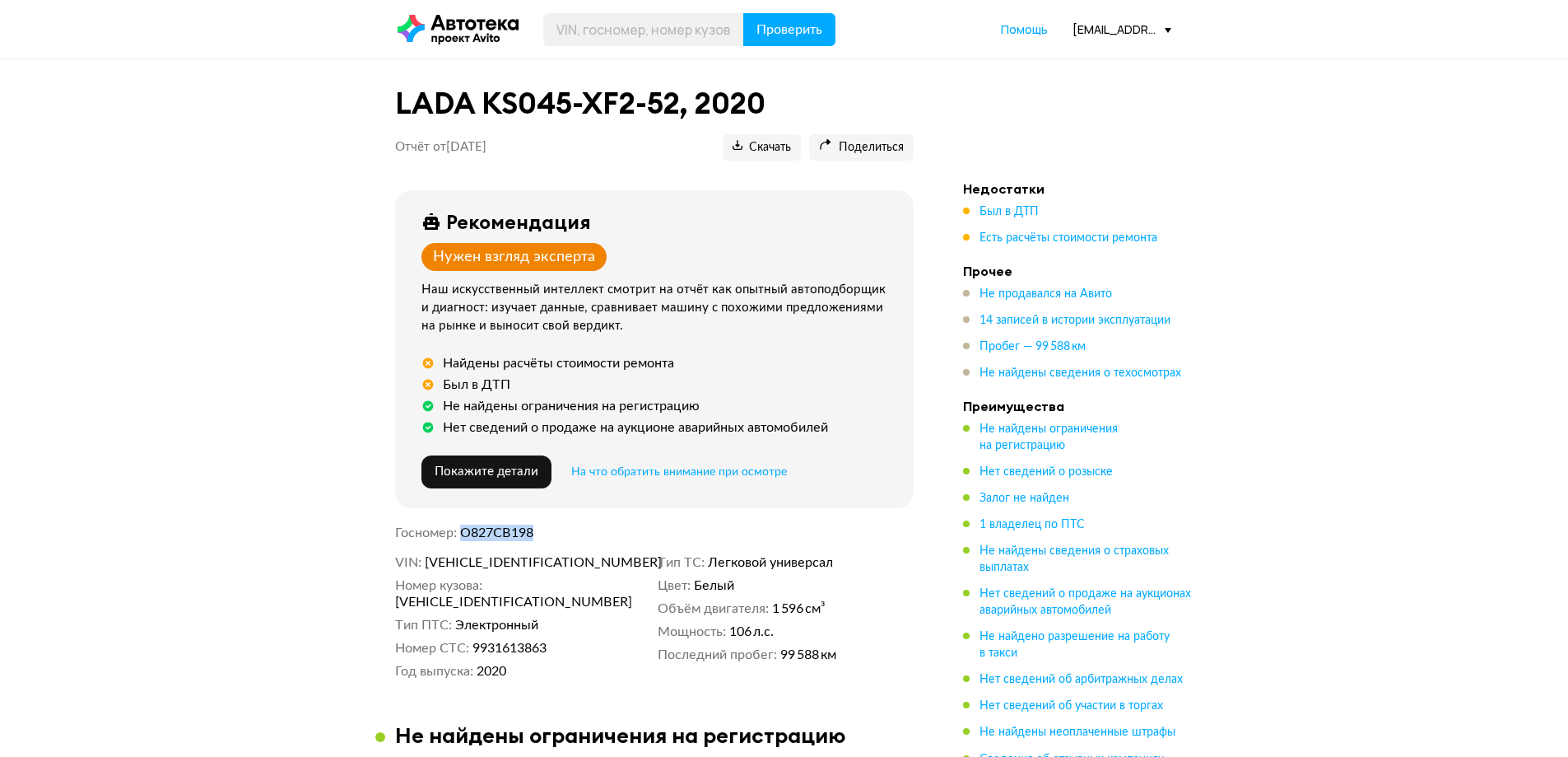
drag, startPoint x: 546, startPoint y: 537, endPoint x: 460, endPoint y: 535, distance: 86.0
click at [460, 535] on dl "Госномер О827СВ198" at bounding box center [654, 532] width 519 height 16
copy span "О827СВ198"
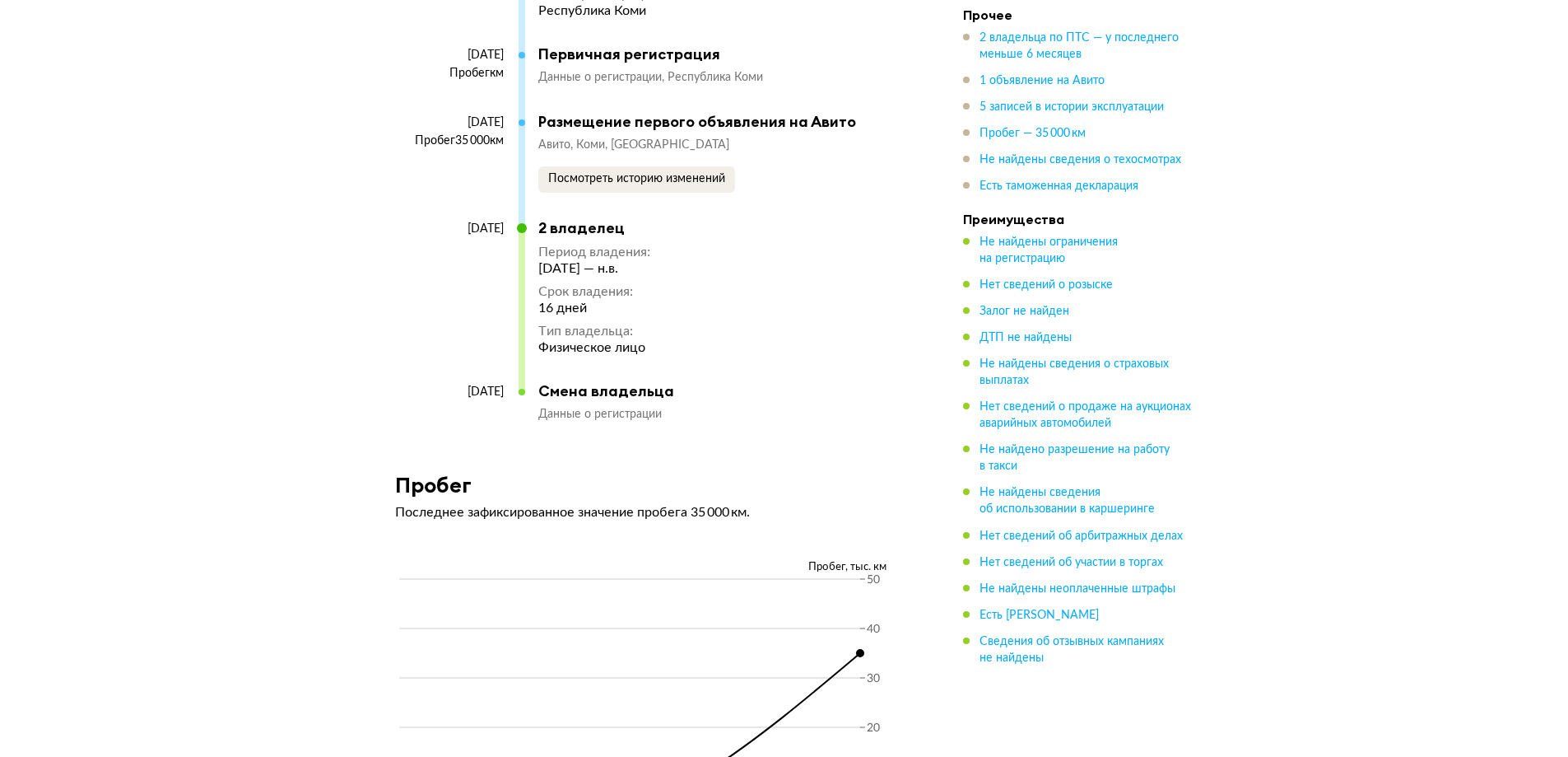
scroll to position [3622, 0]
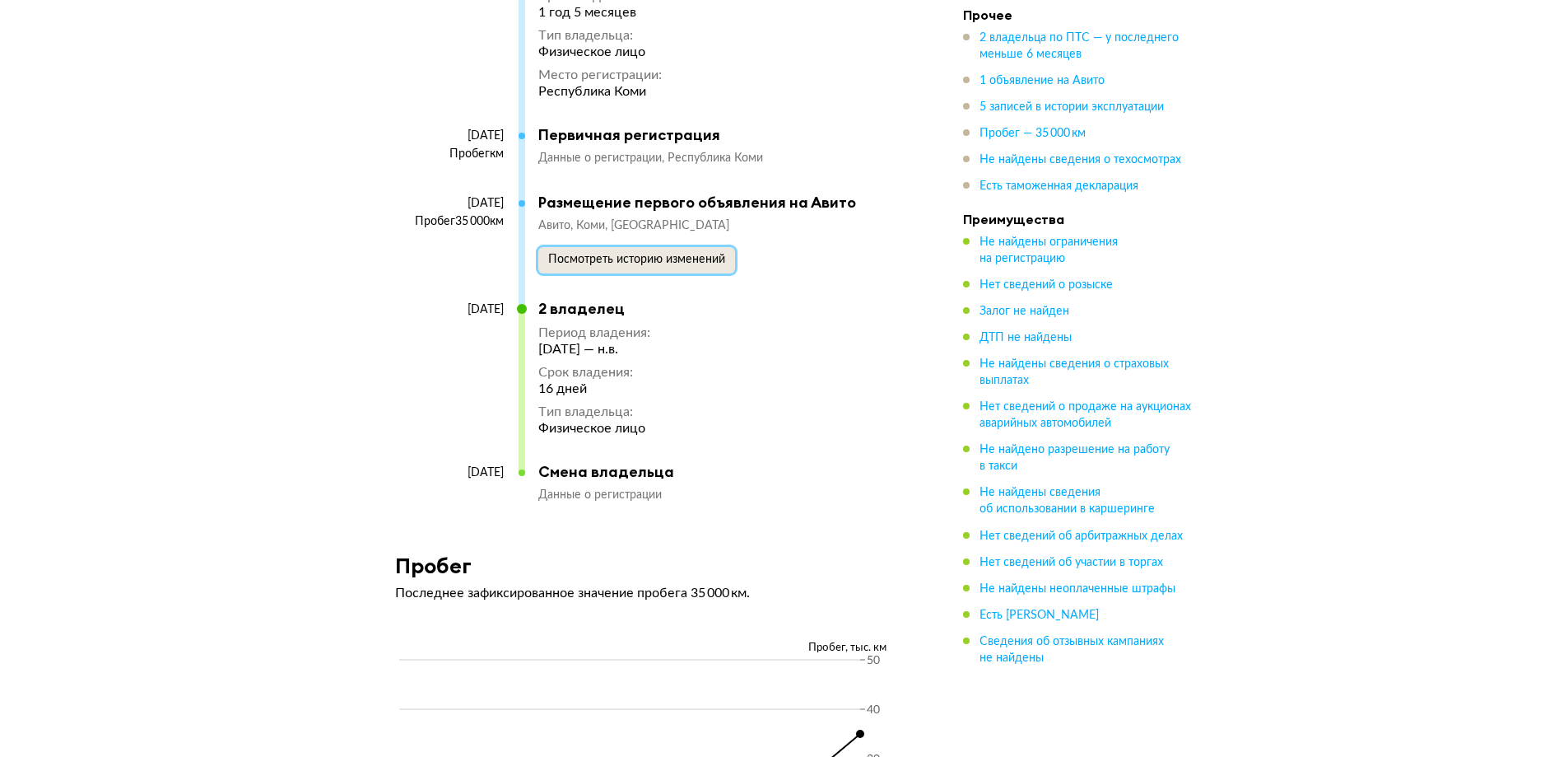
click at [622, 247] on button "Посмотреть историю изменений" at bounding box center [636, 259] width 196 height 26
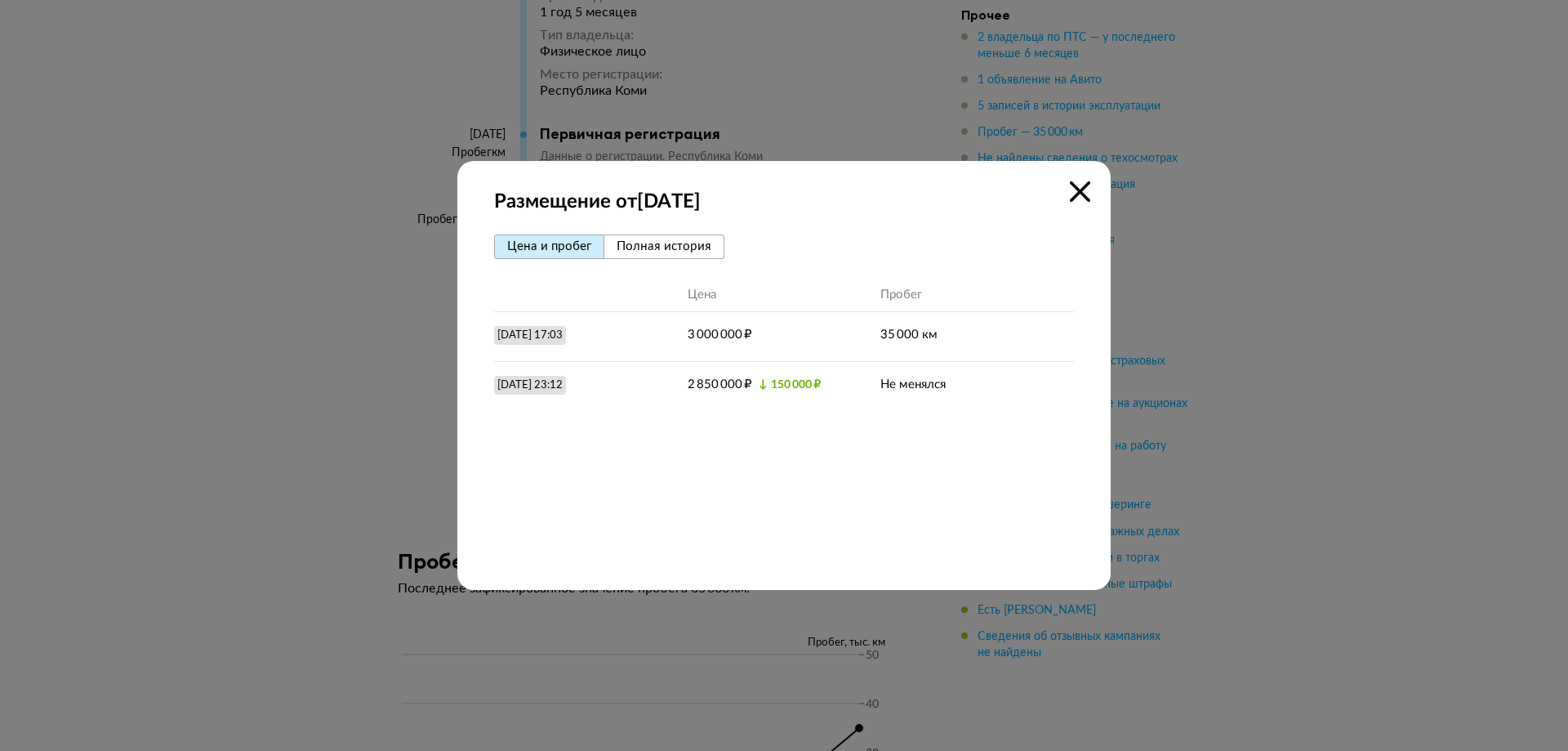
click at [1083, 195] on icon at bounding box center [1079, 191] width 20 height 20
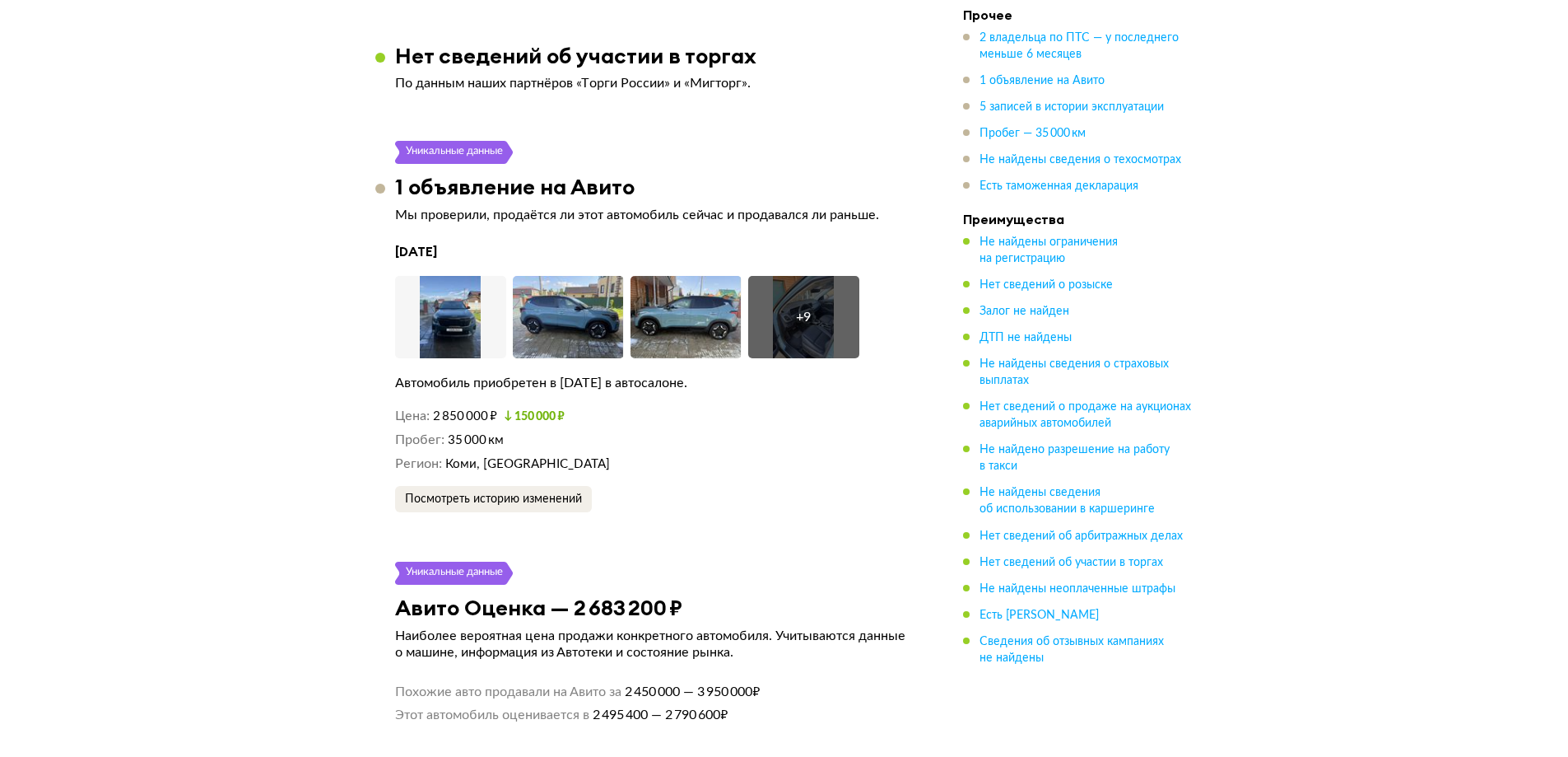
scroll to position [2553, 0]
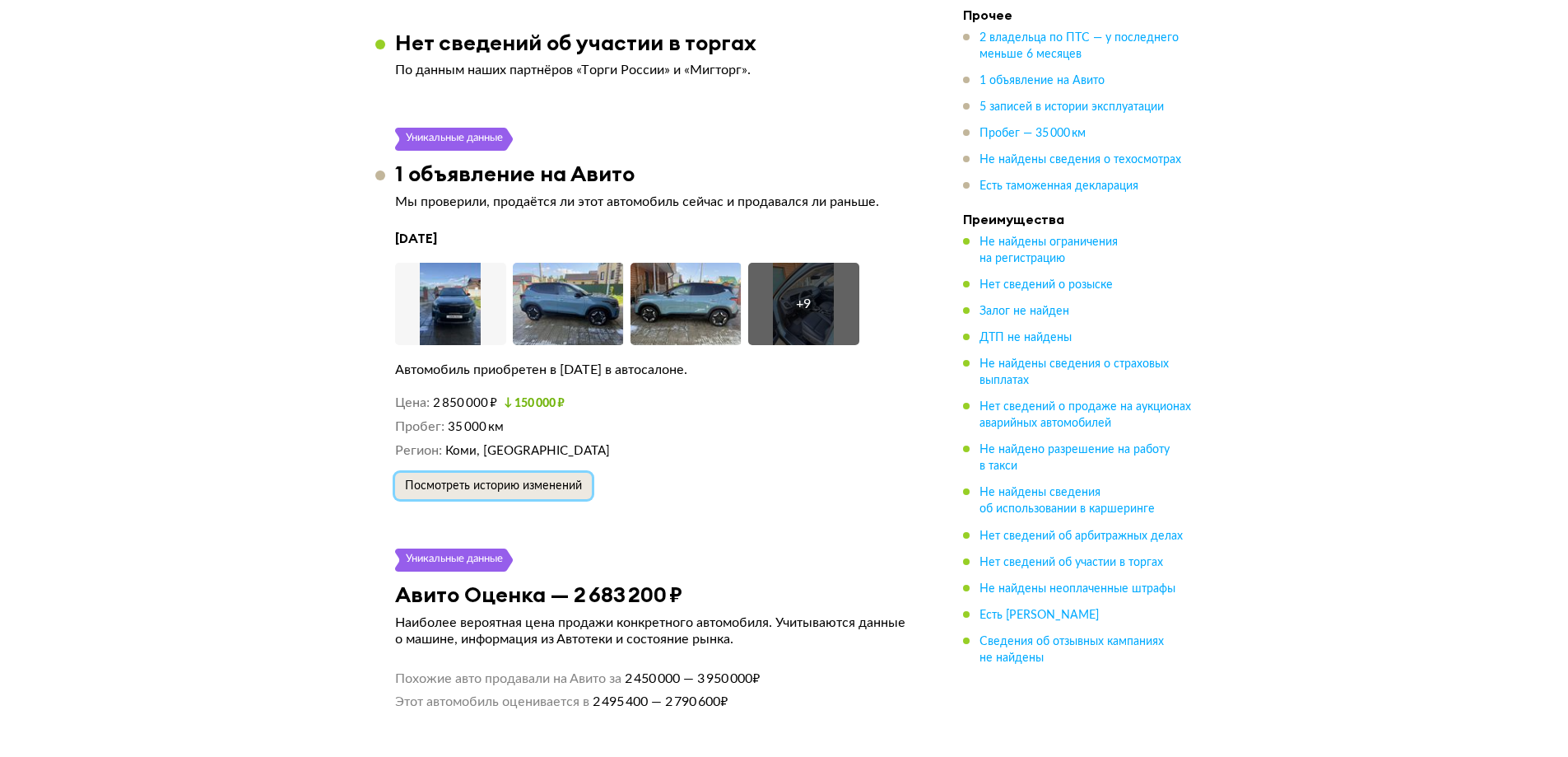
click at [525, 472] on button "Посмотреть историю изменений" at bounding box center [493, 485] width 196 height 26
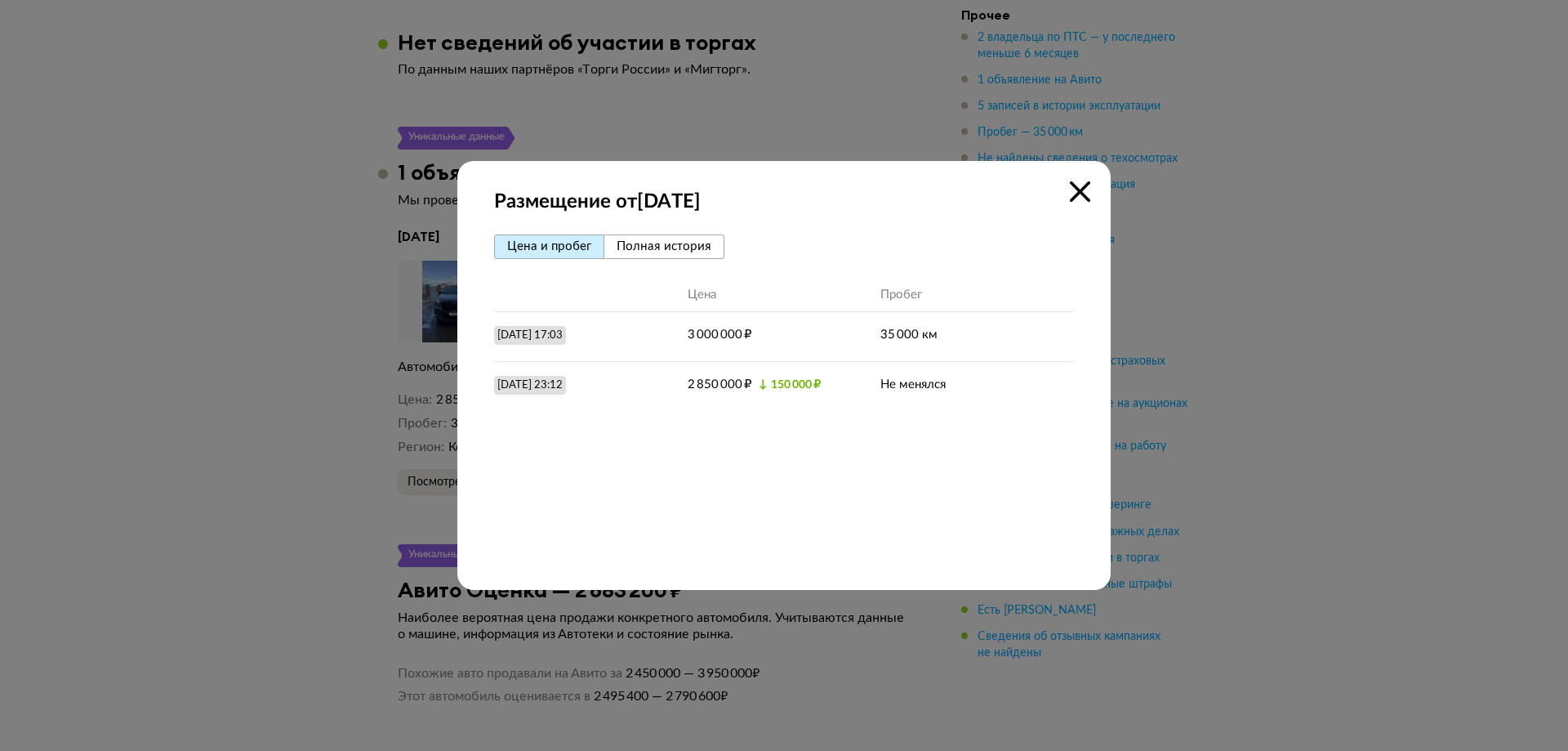
click at [1080, 187] on icon at bounding box center [1079, 191] width 20 height 20
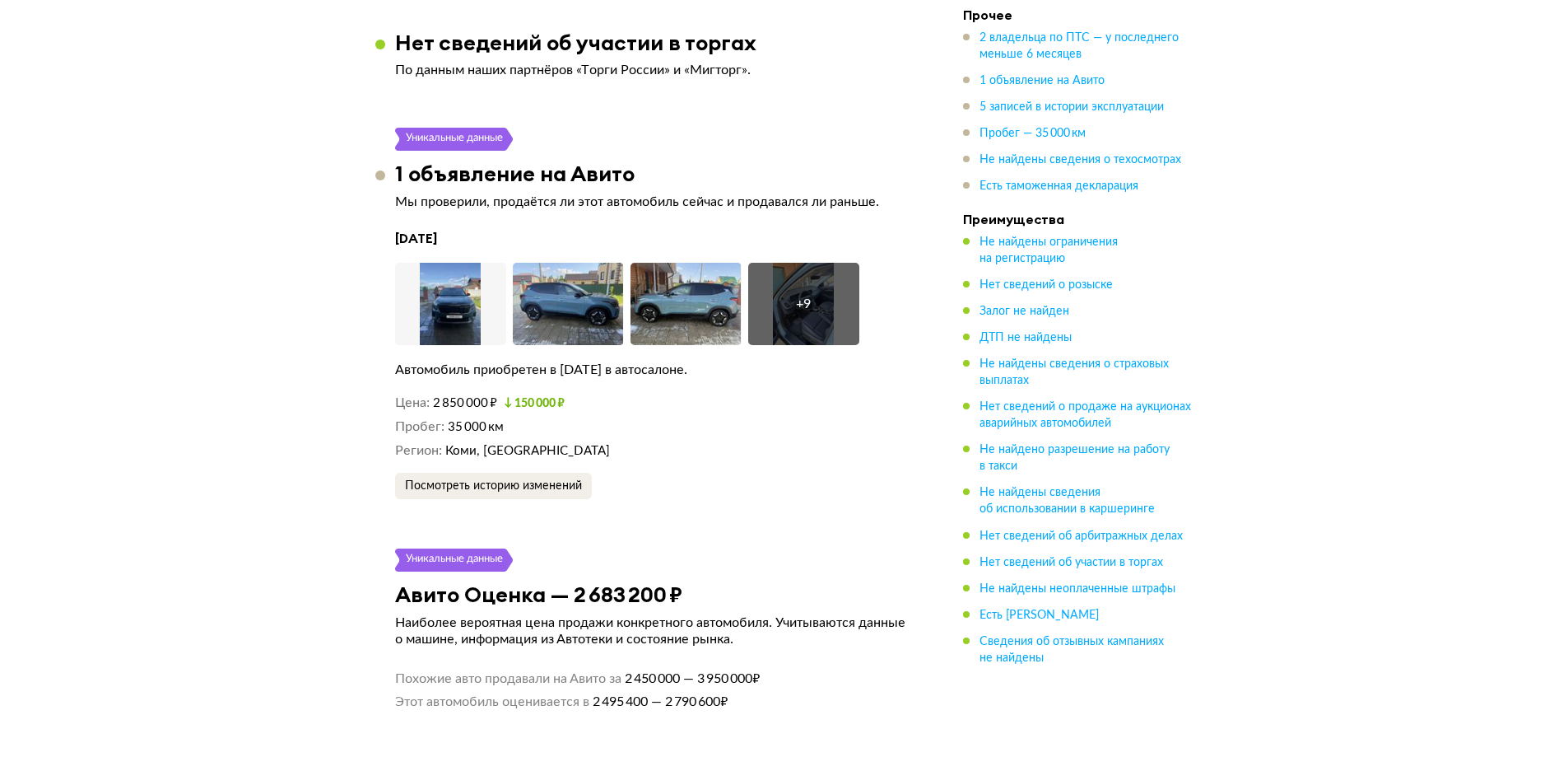
drag, startPoint x: 602, startPoint y: 366, endPoint x: 751, endPoint y: 372, distance: 149.1
click at [751, 372] on div "Автомобиль приобретен в марте 2024 года в автосалоне." at bounding box center [654, 369] width 519 height 16
click at [756, 389] on div "13 июля 2025 года Увеличить фото Увеличить фото Увеличить фото + 9 Увеличить фо…" at bounding box center [654, 364] width 519 height 270
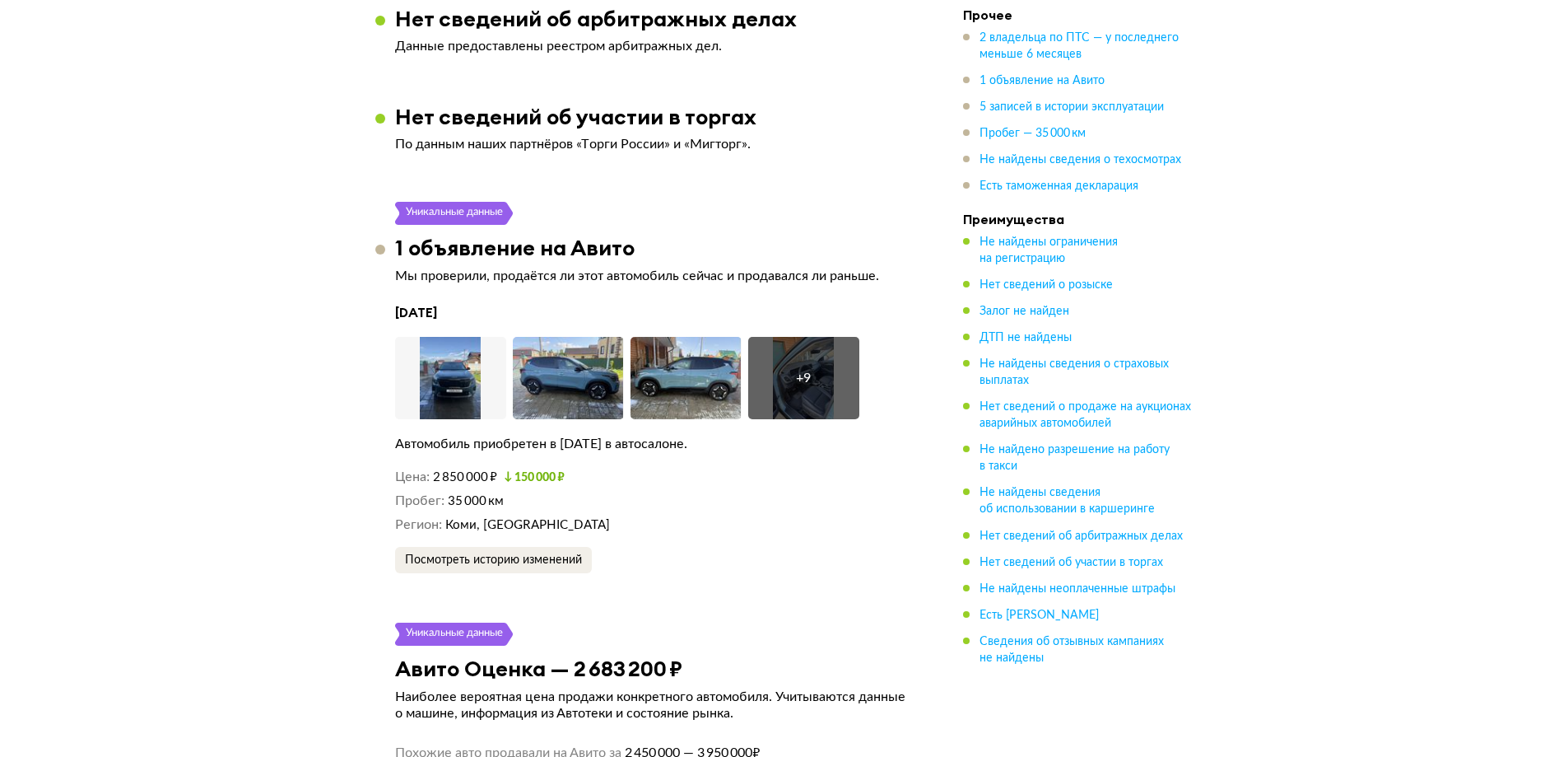
scroll to position [2387, 0]
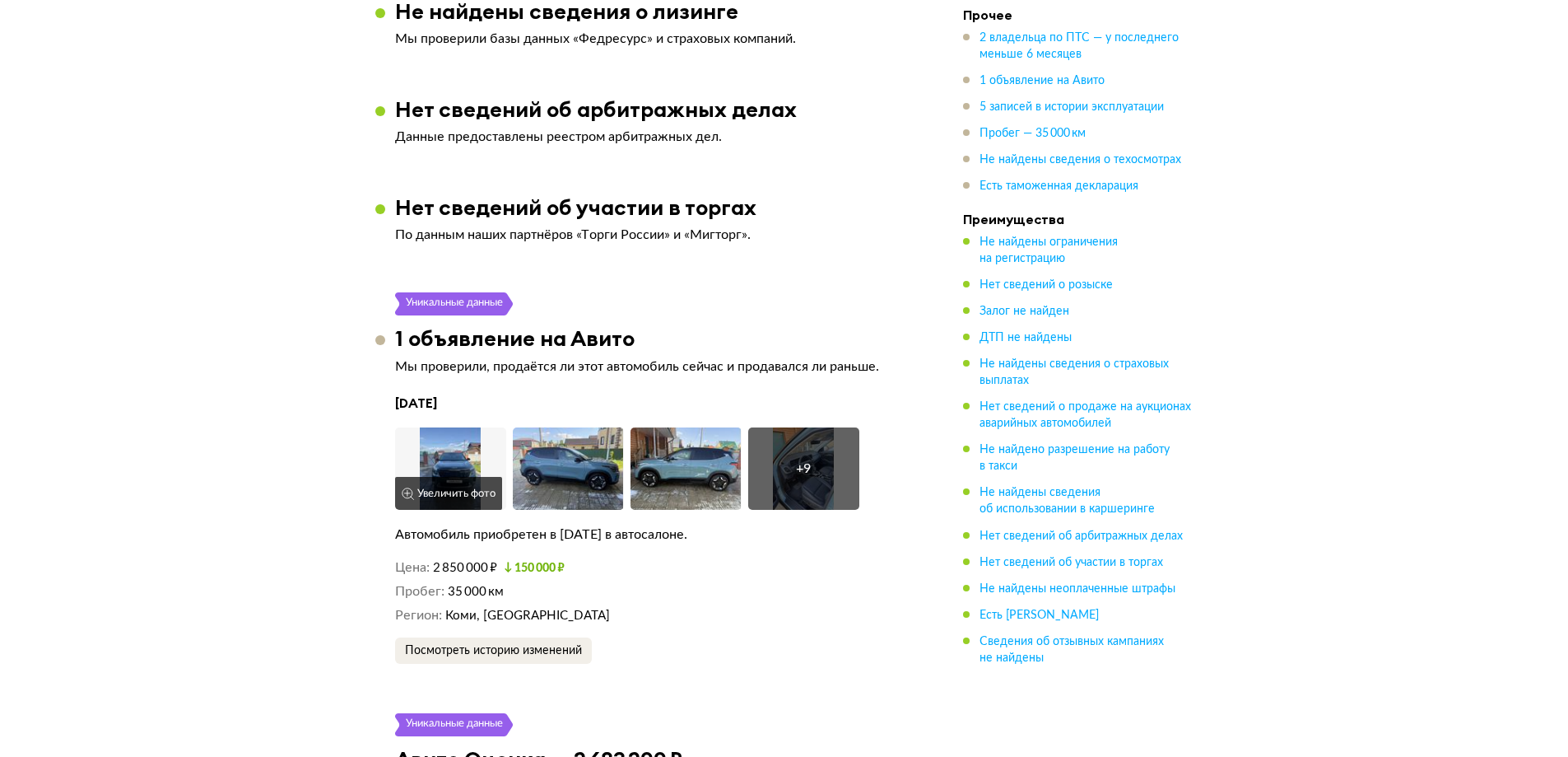
click at [481, 457] on img at bounding box center [450, 468] width 111 height 82
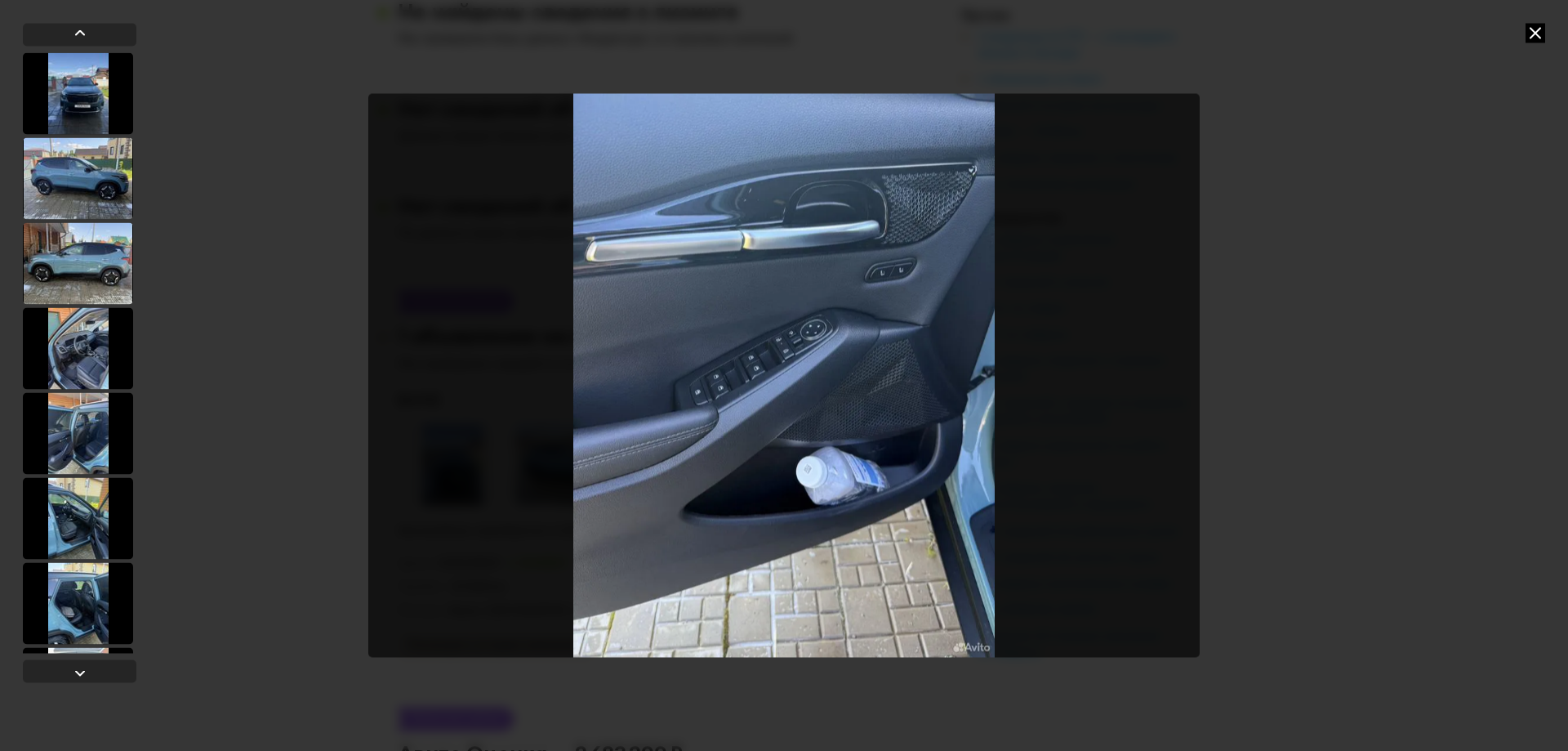
click at [93, 87] on div at bounding box center [78, 92] width 110 height 82
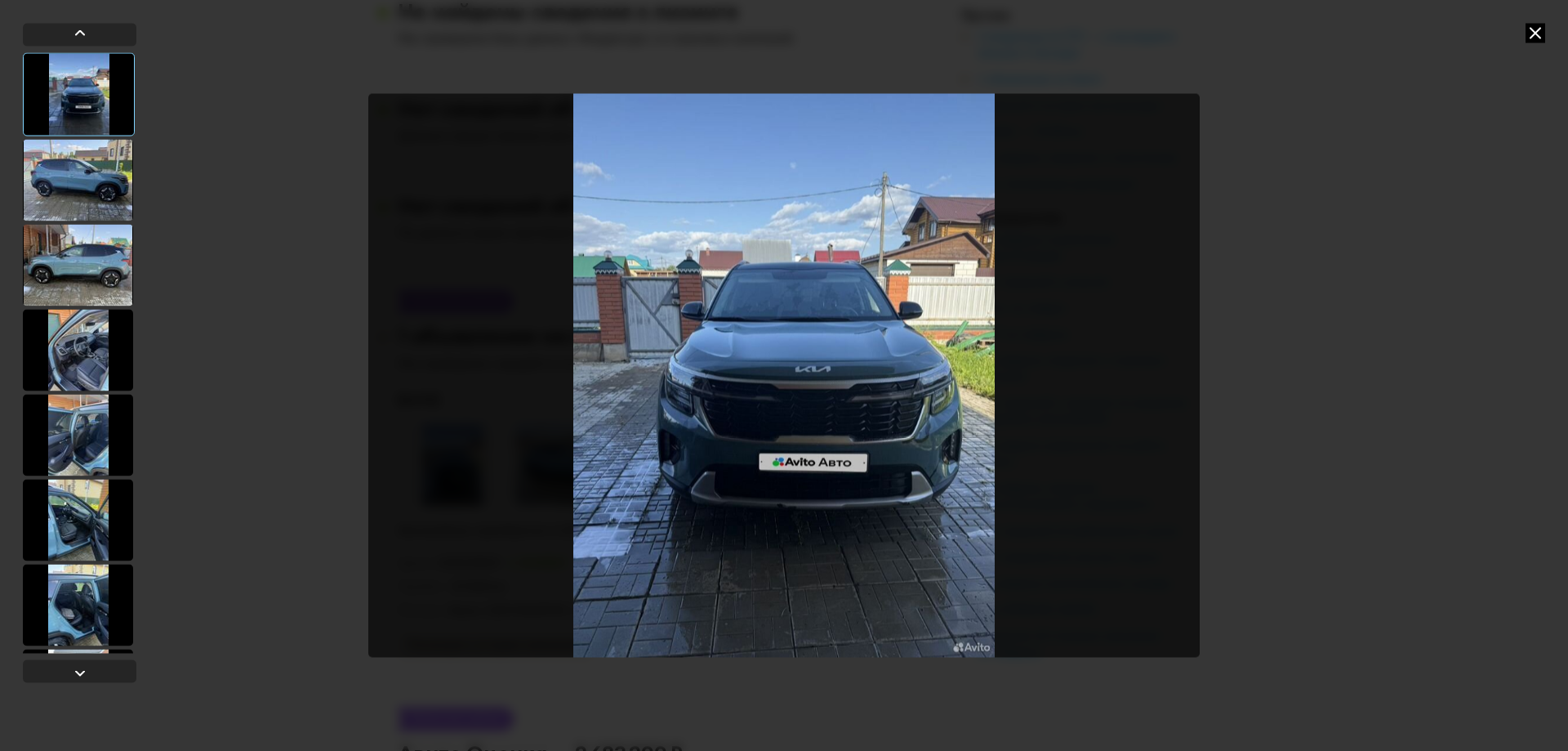
click at [767, 491] on img "Go to Slide 1" at bounding box center [784, 376] width 832 height 563
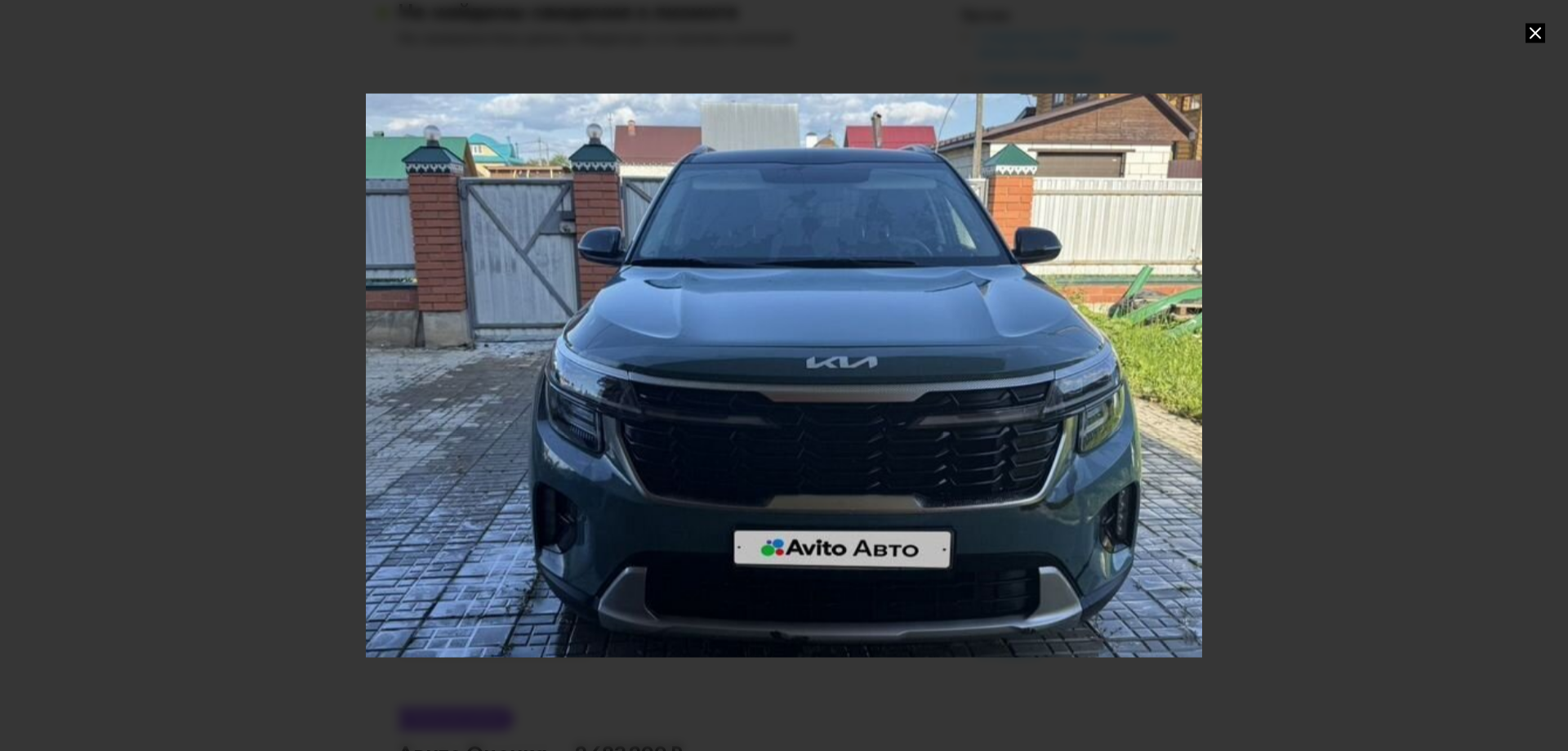
click at [1535, 32] on icon at bounding box center [1535, 33] width 19 height 19
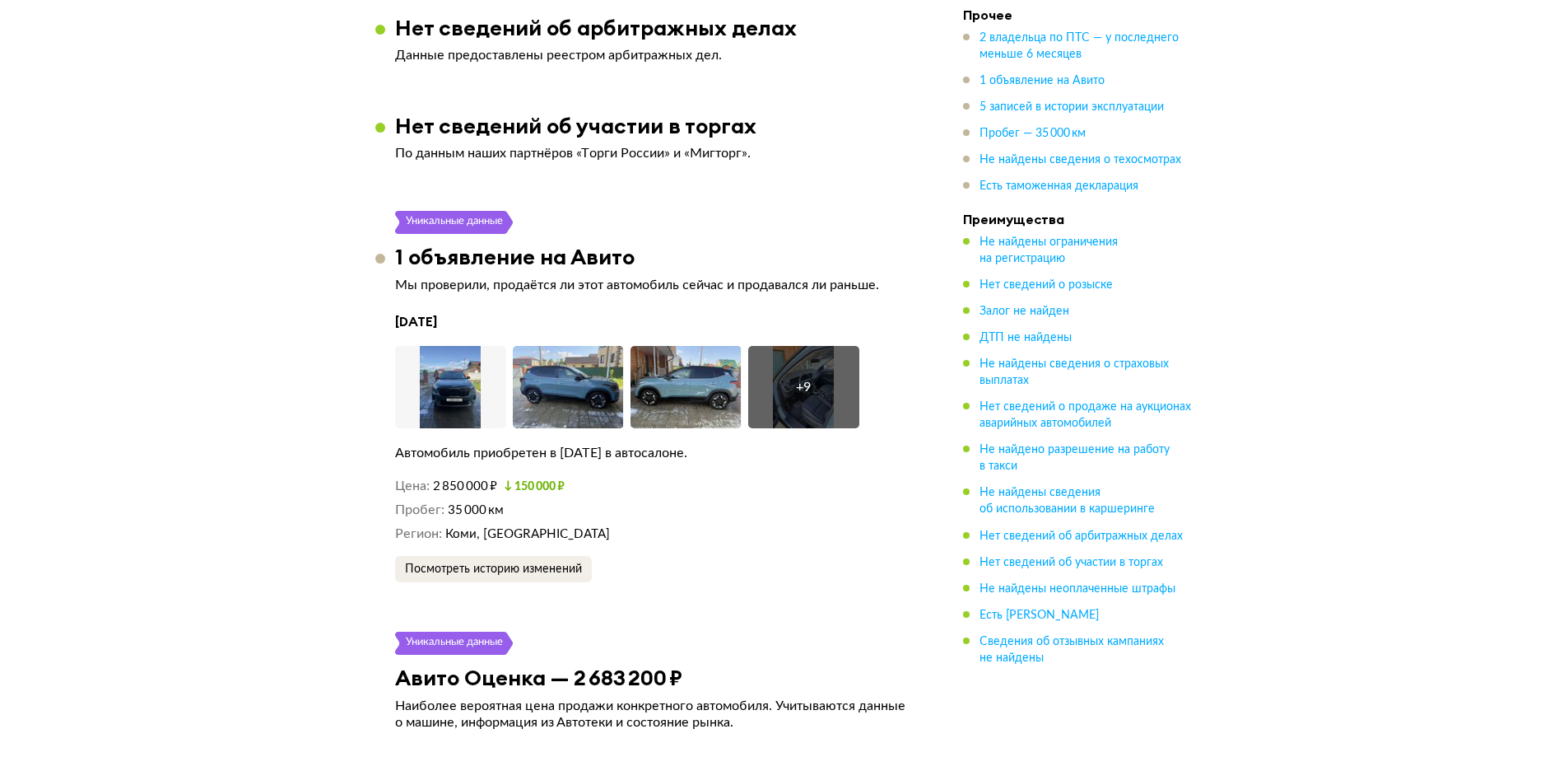
scroll to position [2469, 0]
